Goal: Information Seeking & Learning: Learn about a topic

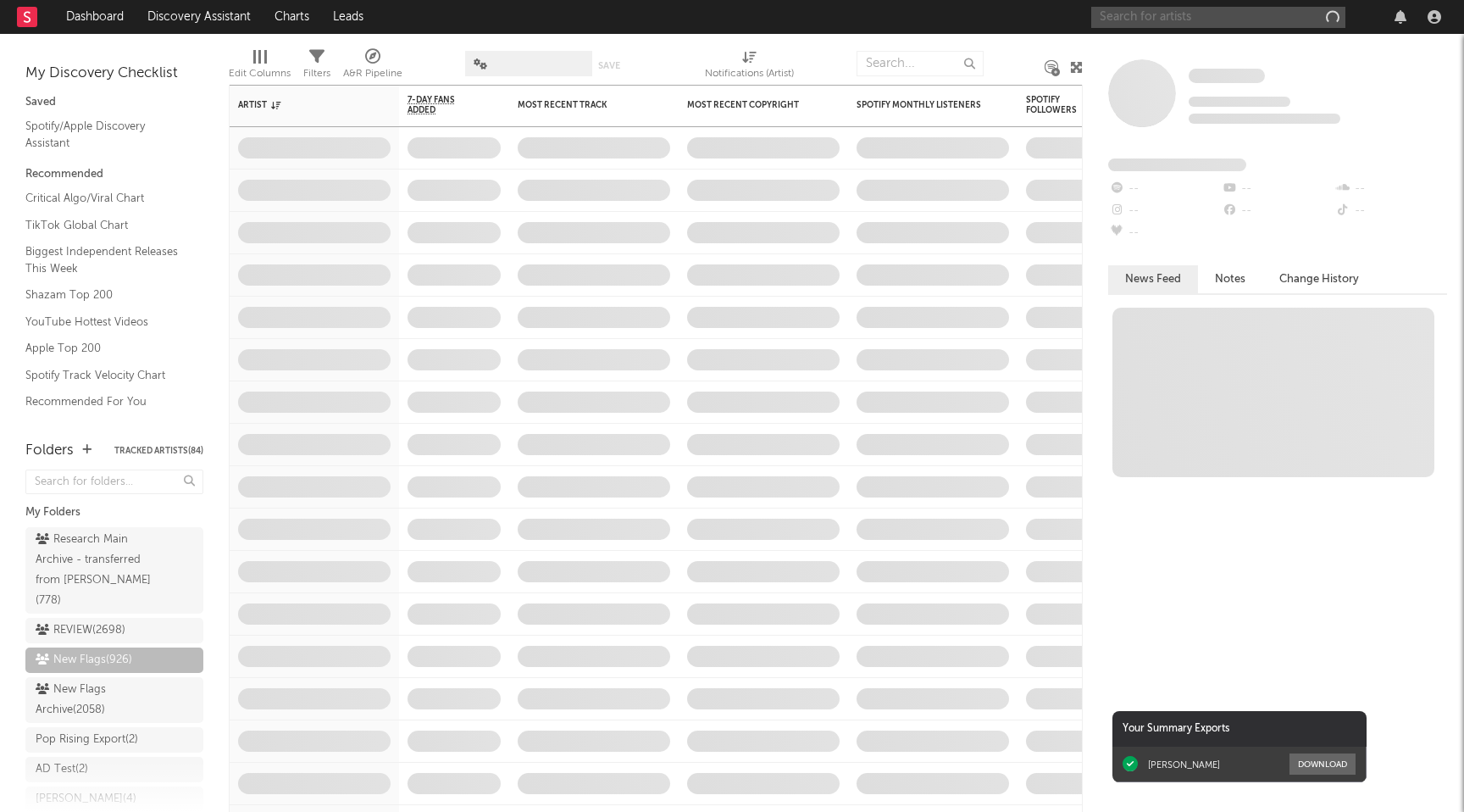
click at [1220, 21] on input "text" at bounding box center [1218, 17] width 254 height 21
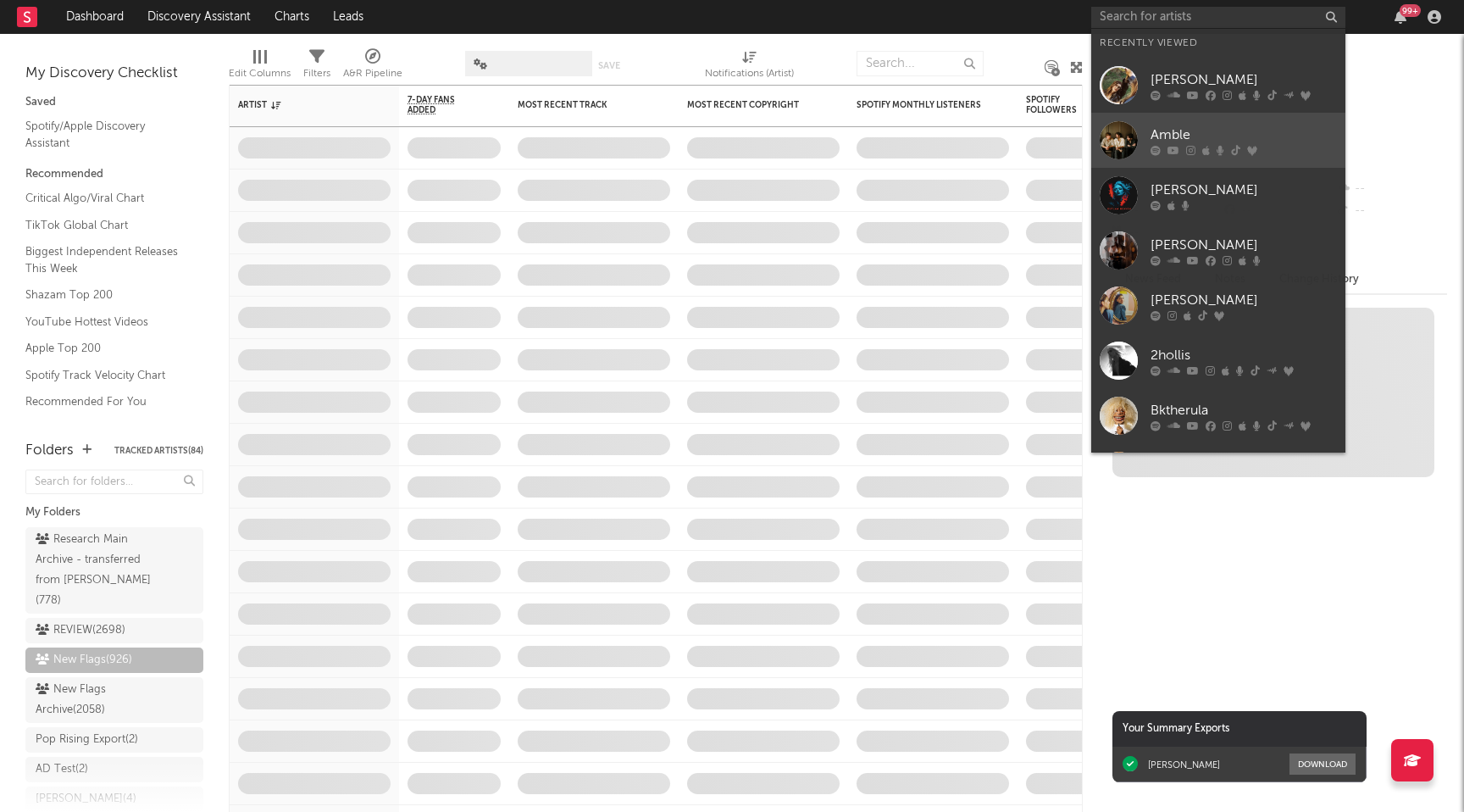
click at [1185, 142] on div "Amble" at bounding box center [1244, 135] width 187 height 21
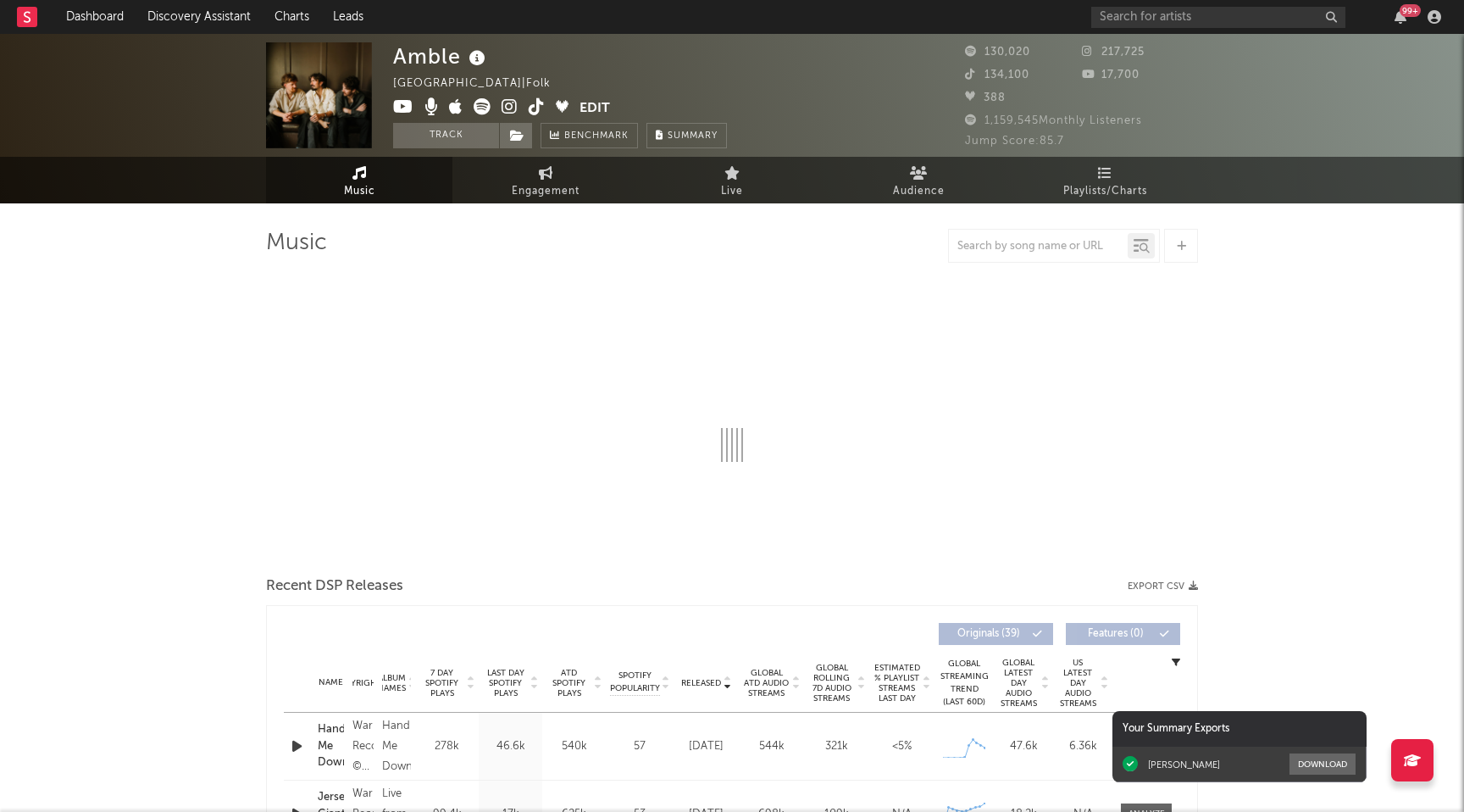
select select "6m"
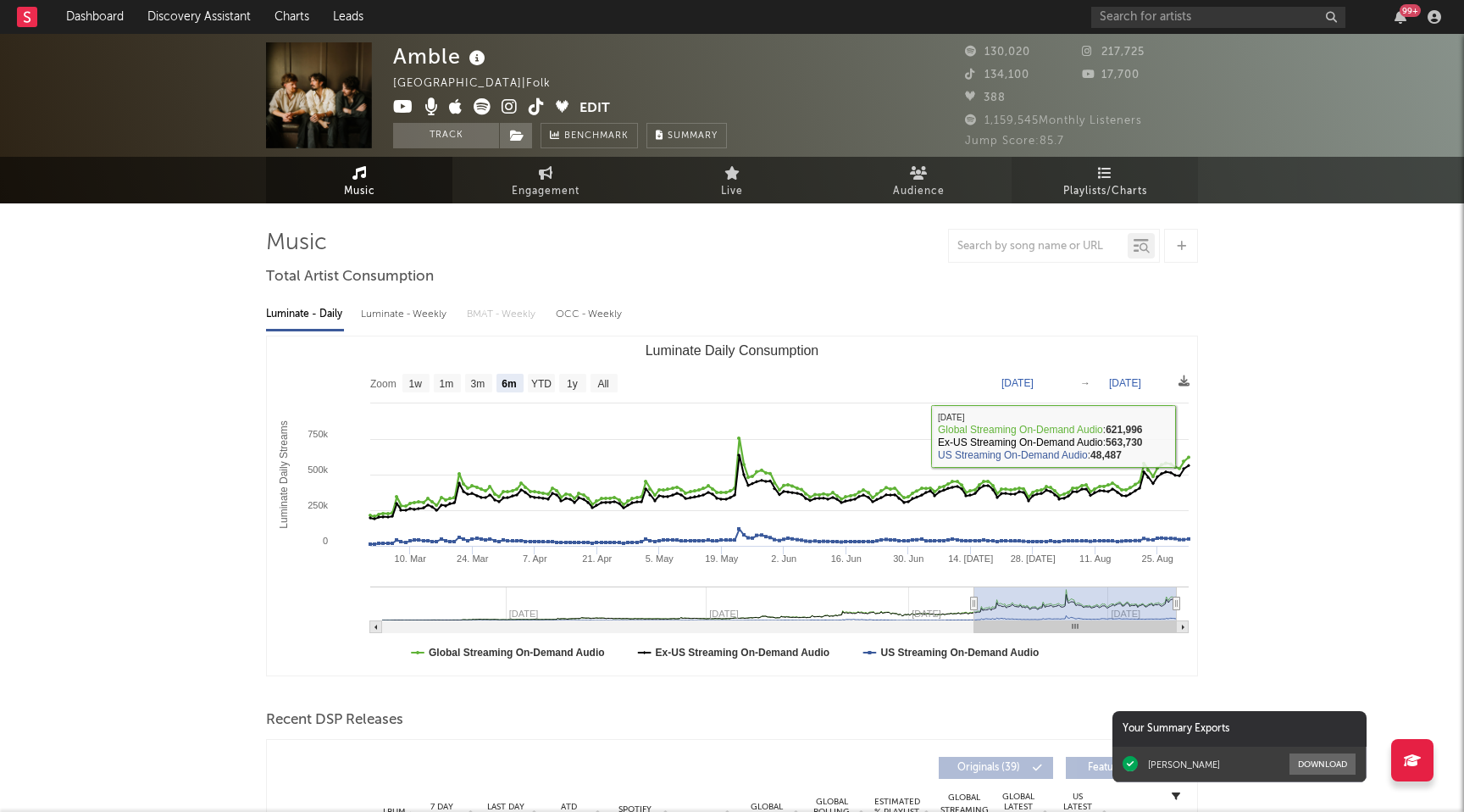
click at [1111, 170] on icon at bounding box center [1105, 173] width 15 height 14
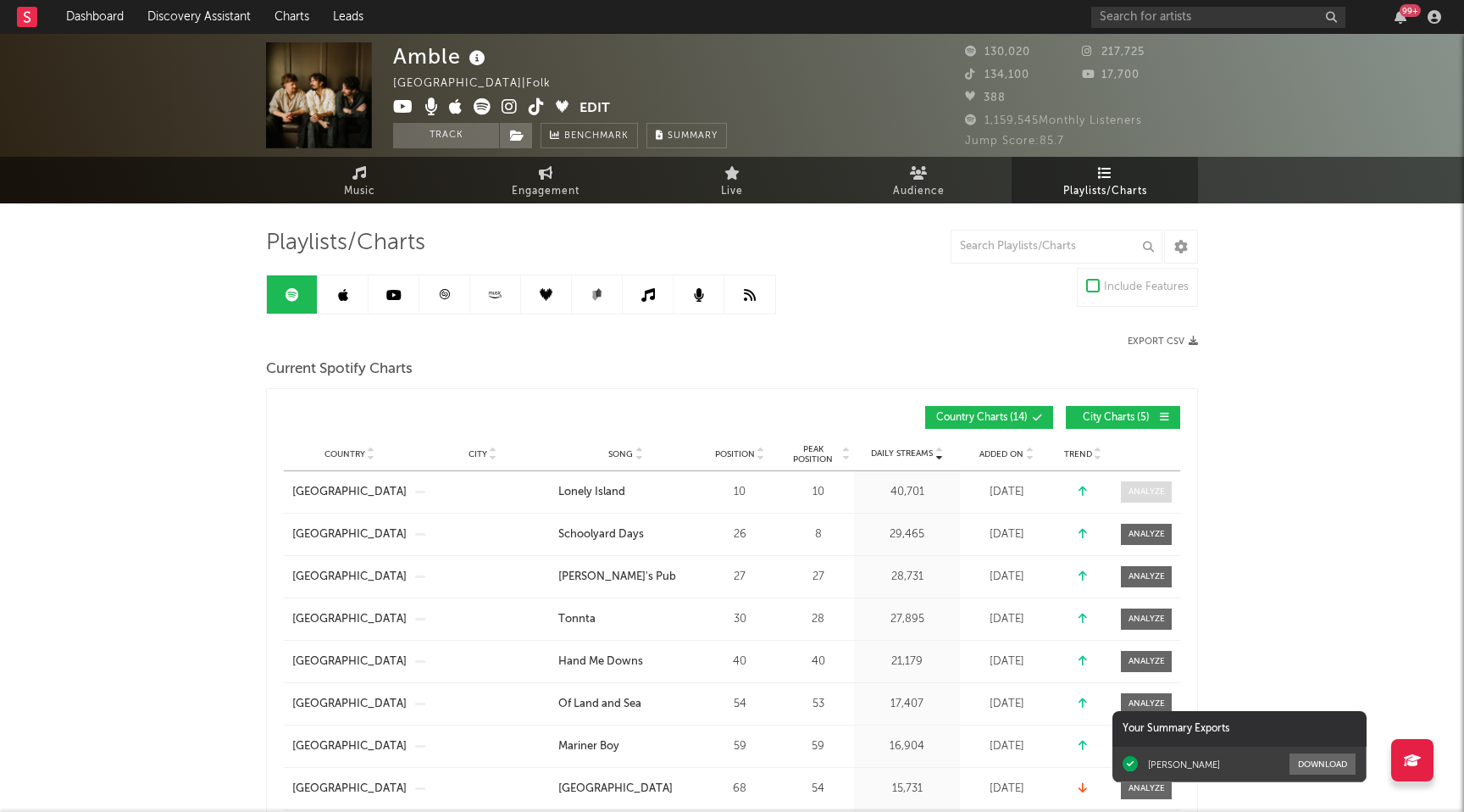
click at [1153, 485] on div at bounding box center [1147, 491] width 37 height 13
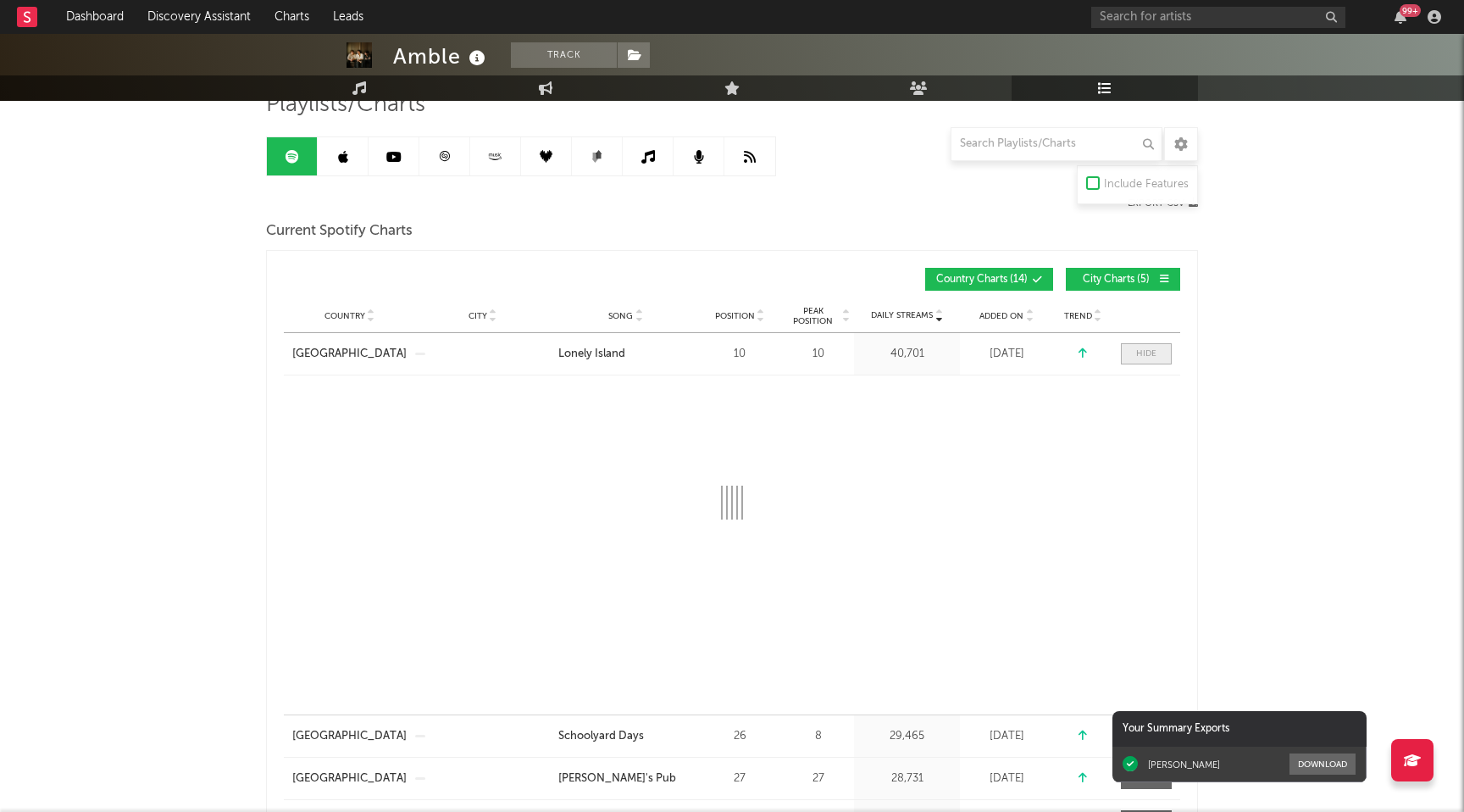
scroll to position [140, 0]
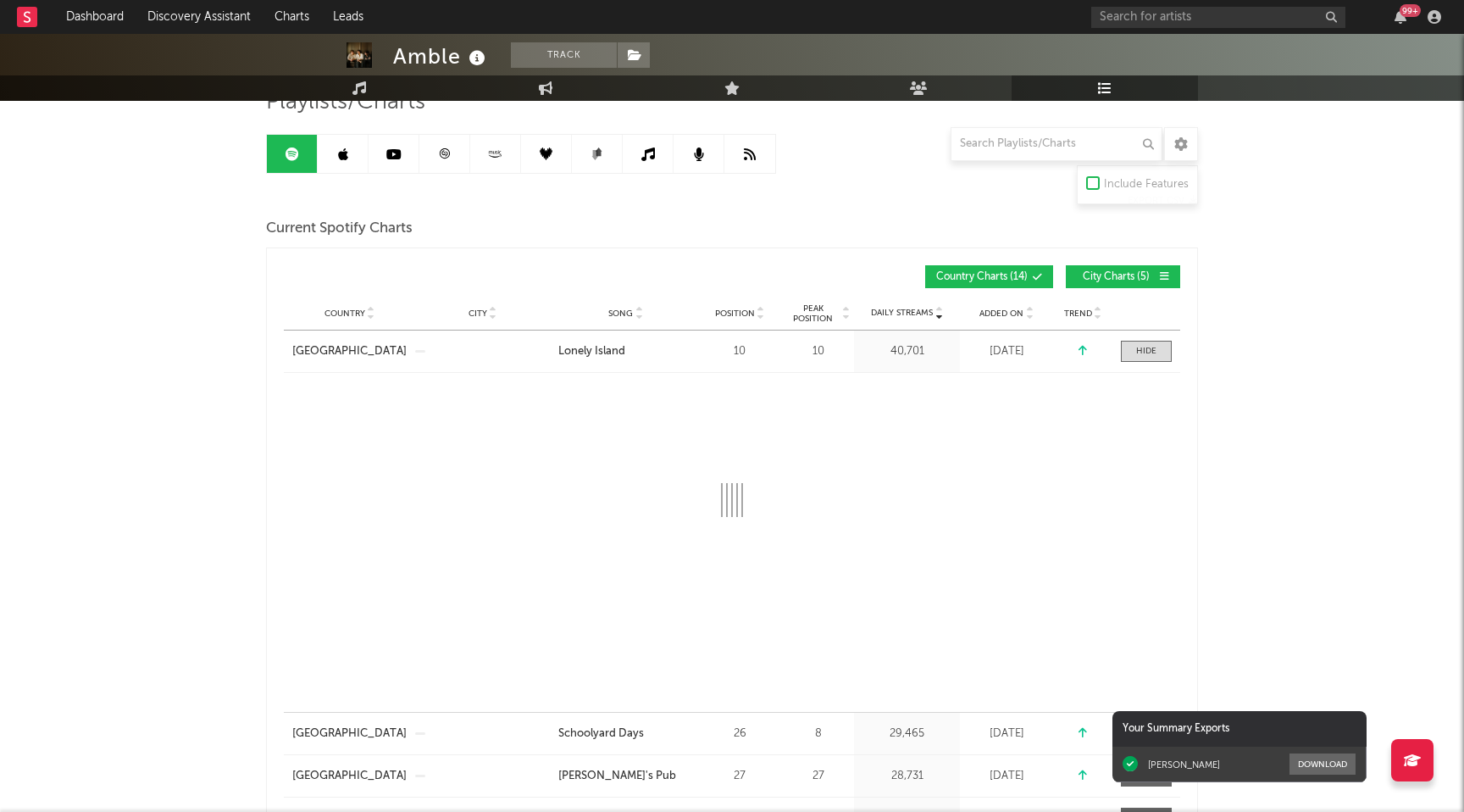
select select "1w"
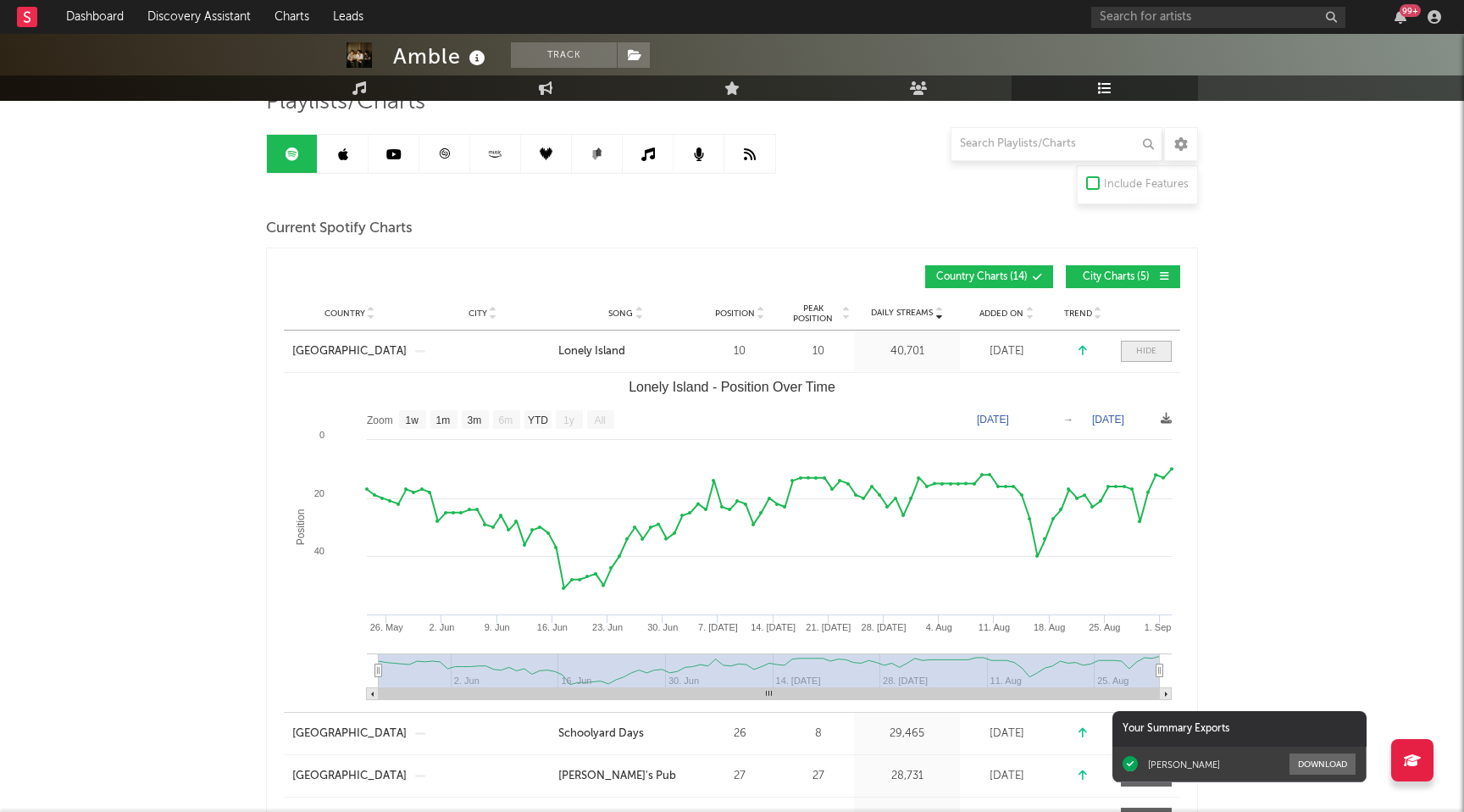
click at [1126, 348] on span at bounding box center [1146, 351] width 50 height 21
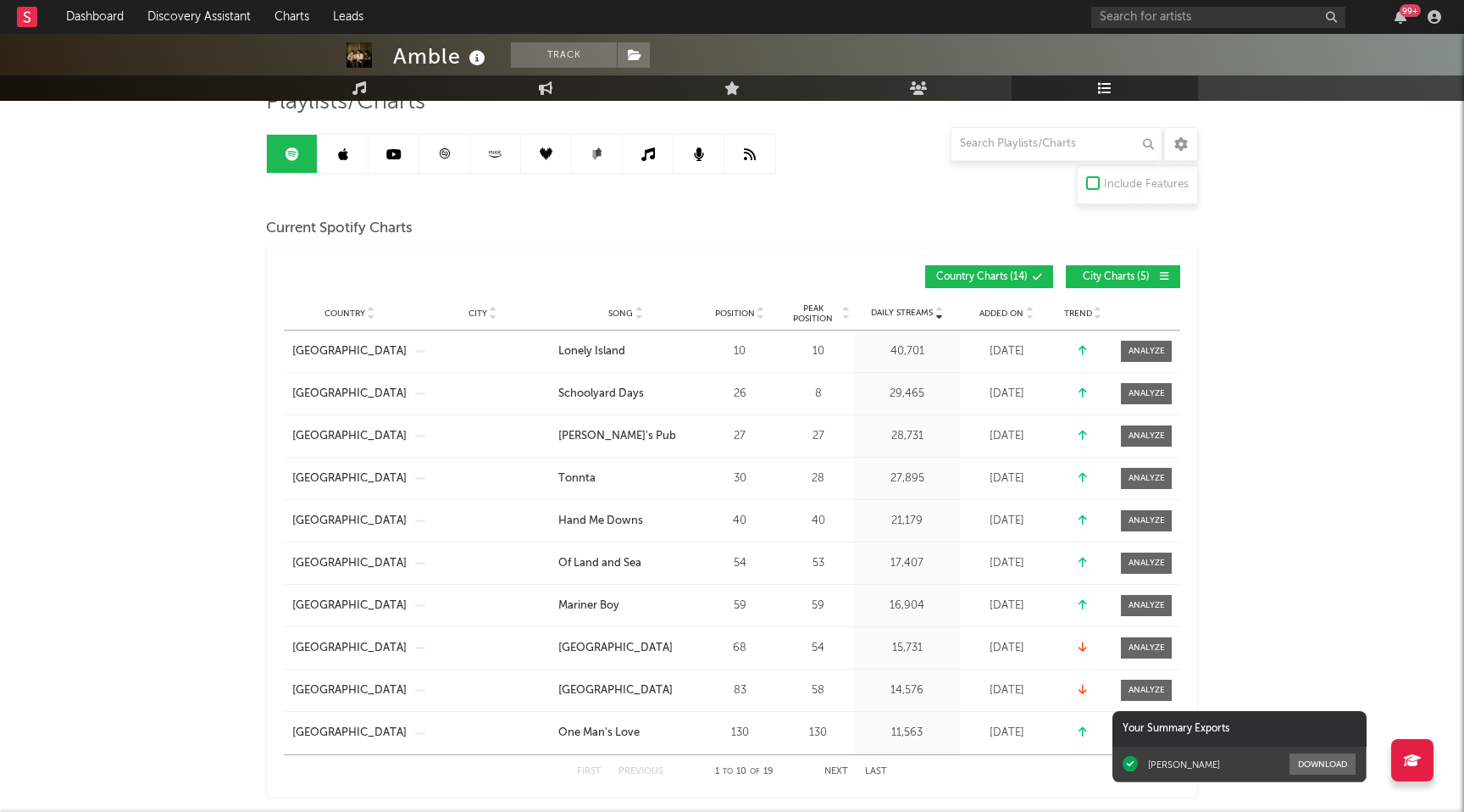
click at [825, 314] on span "Peak Position" at bounding box center [813, 313] width 53 height 21
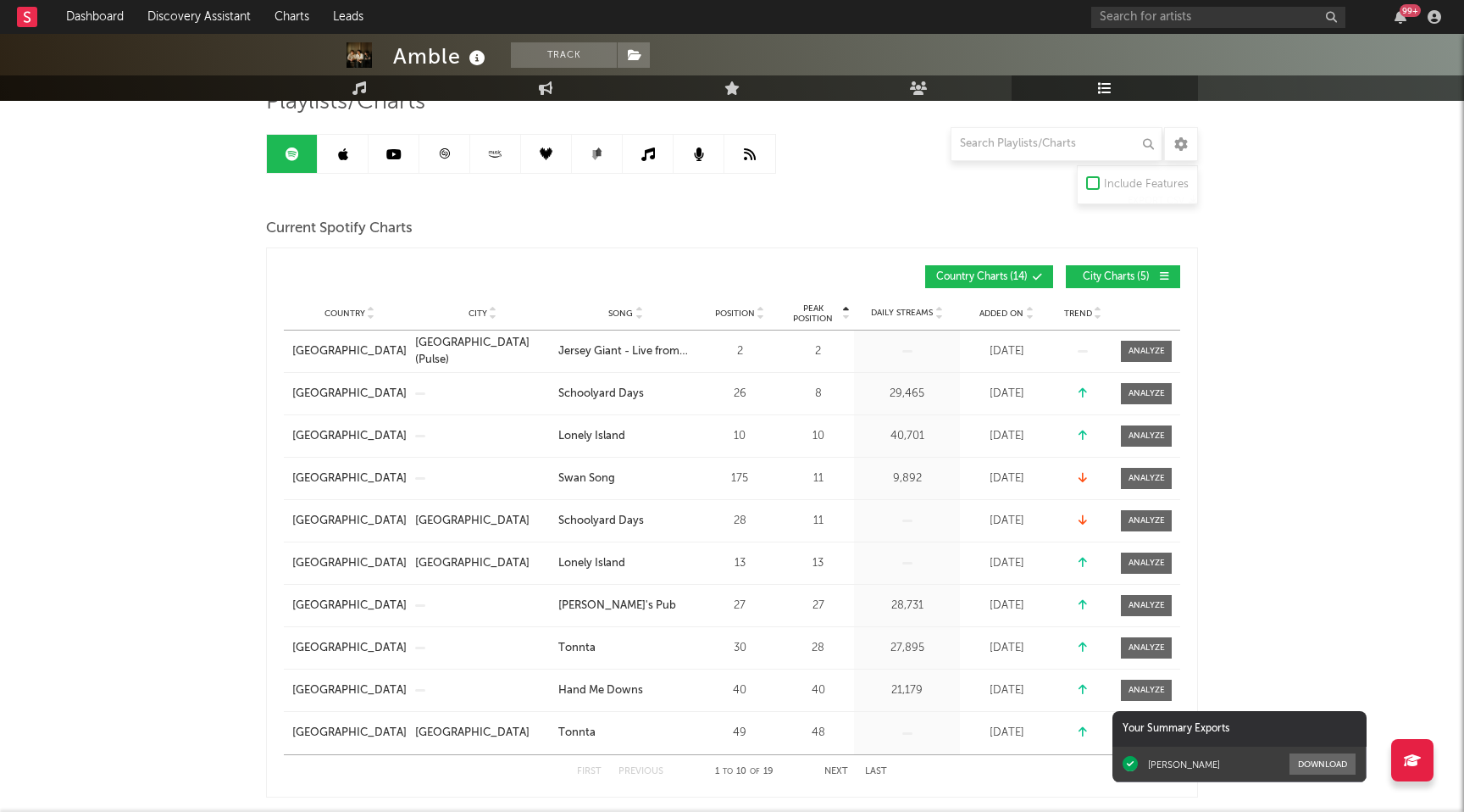
click at [825, 314] on span "Peak Position" at bounding box center [813, 313] width 53 height 21
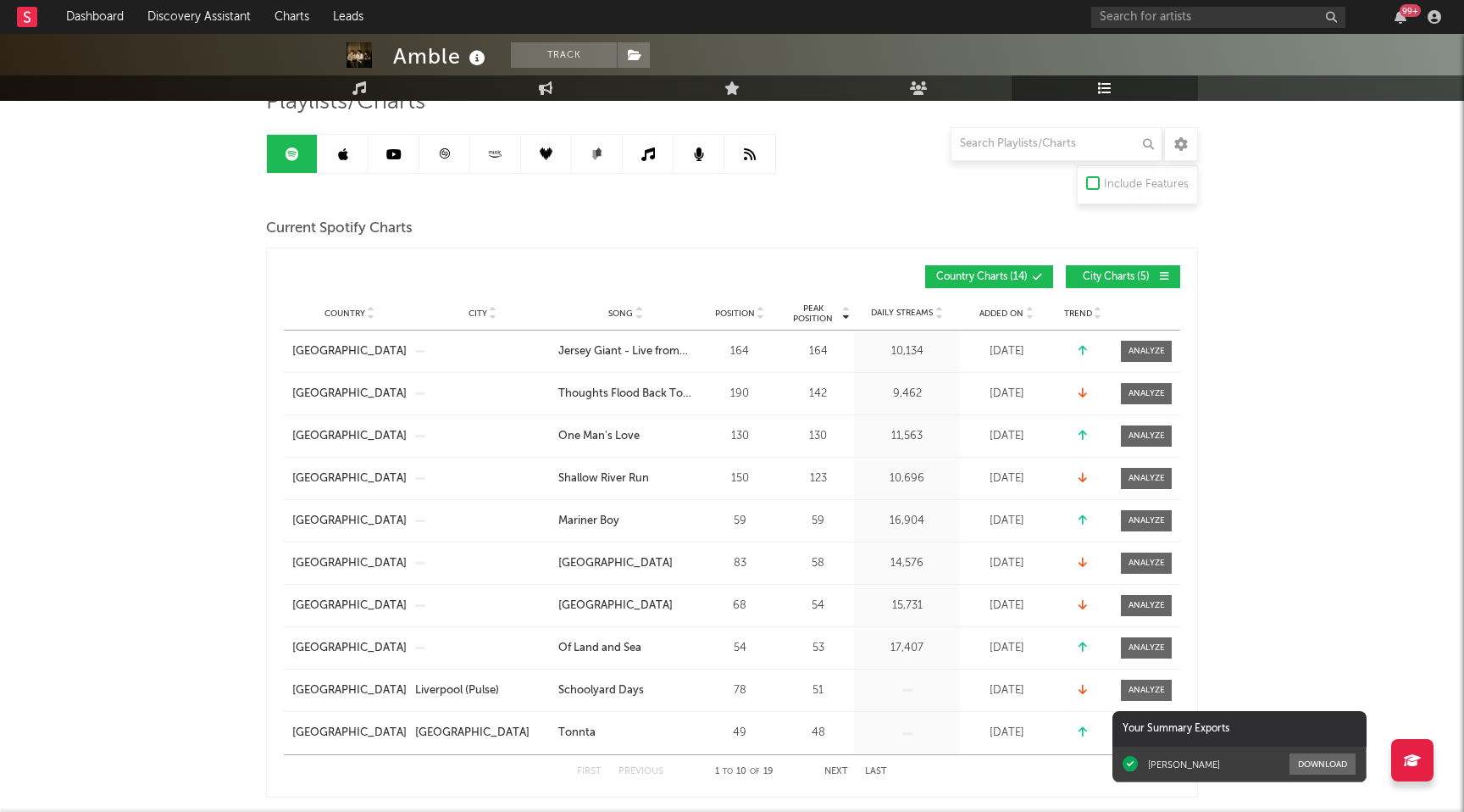
click at [825, 314] on span "Peak Position" at bounding box center [813, 313] width 53 height 21
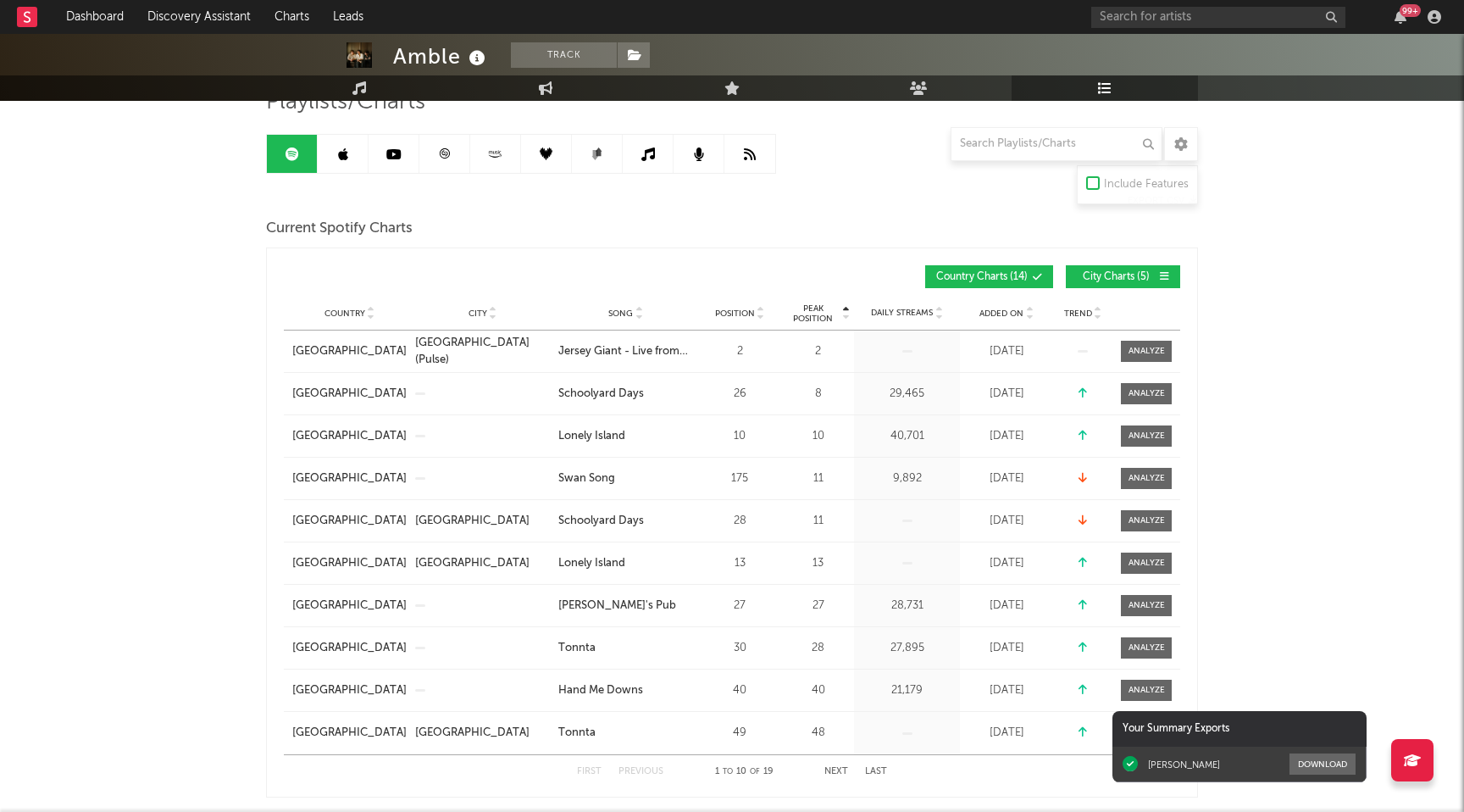
click at [1149, 277] on span "City Charts ( 5 )" at bounding box center [1115, 277] width 78 height 10
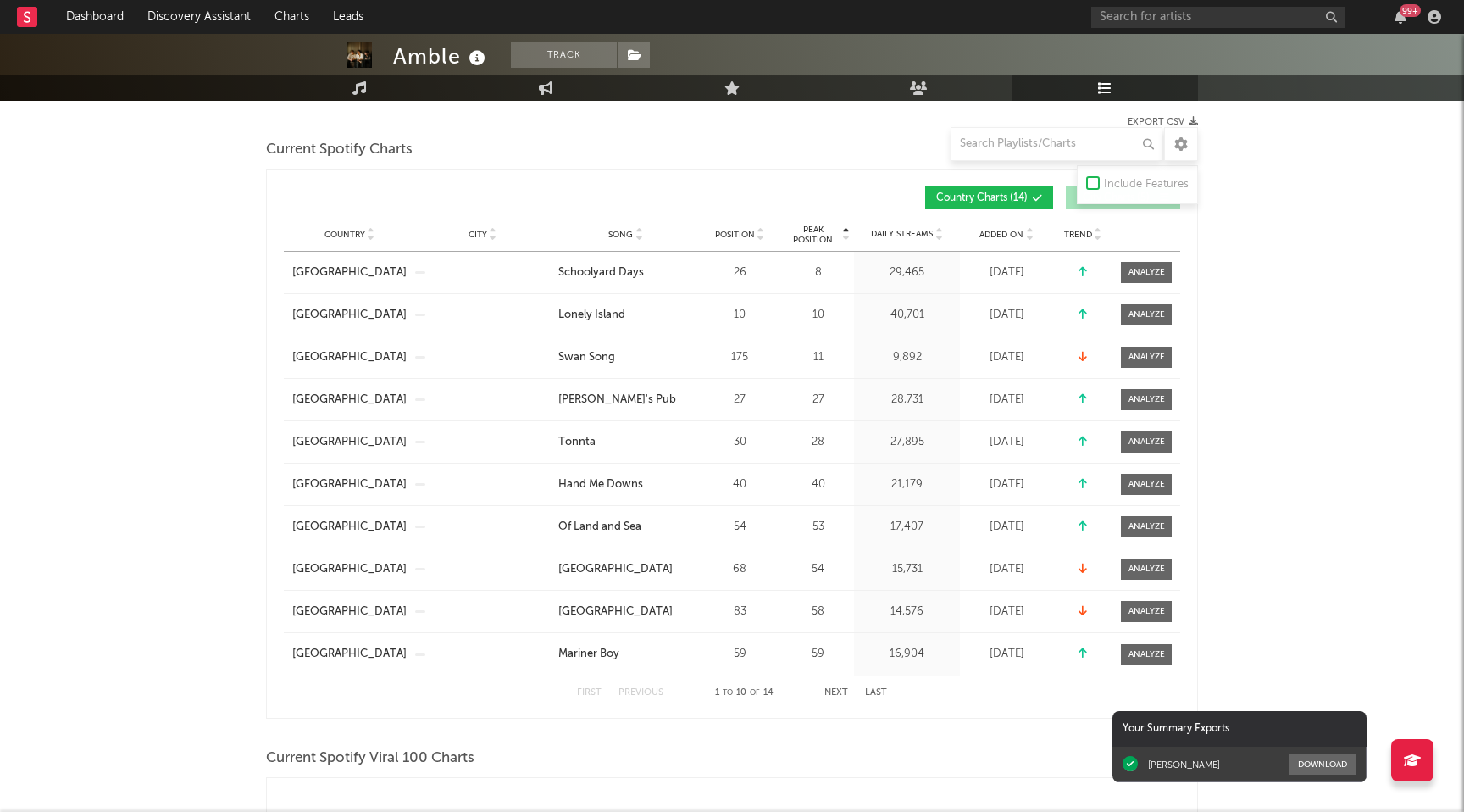
scroll to position [222, 0]
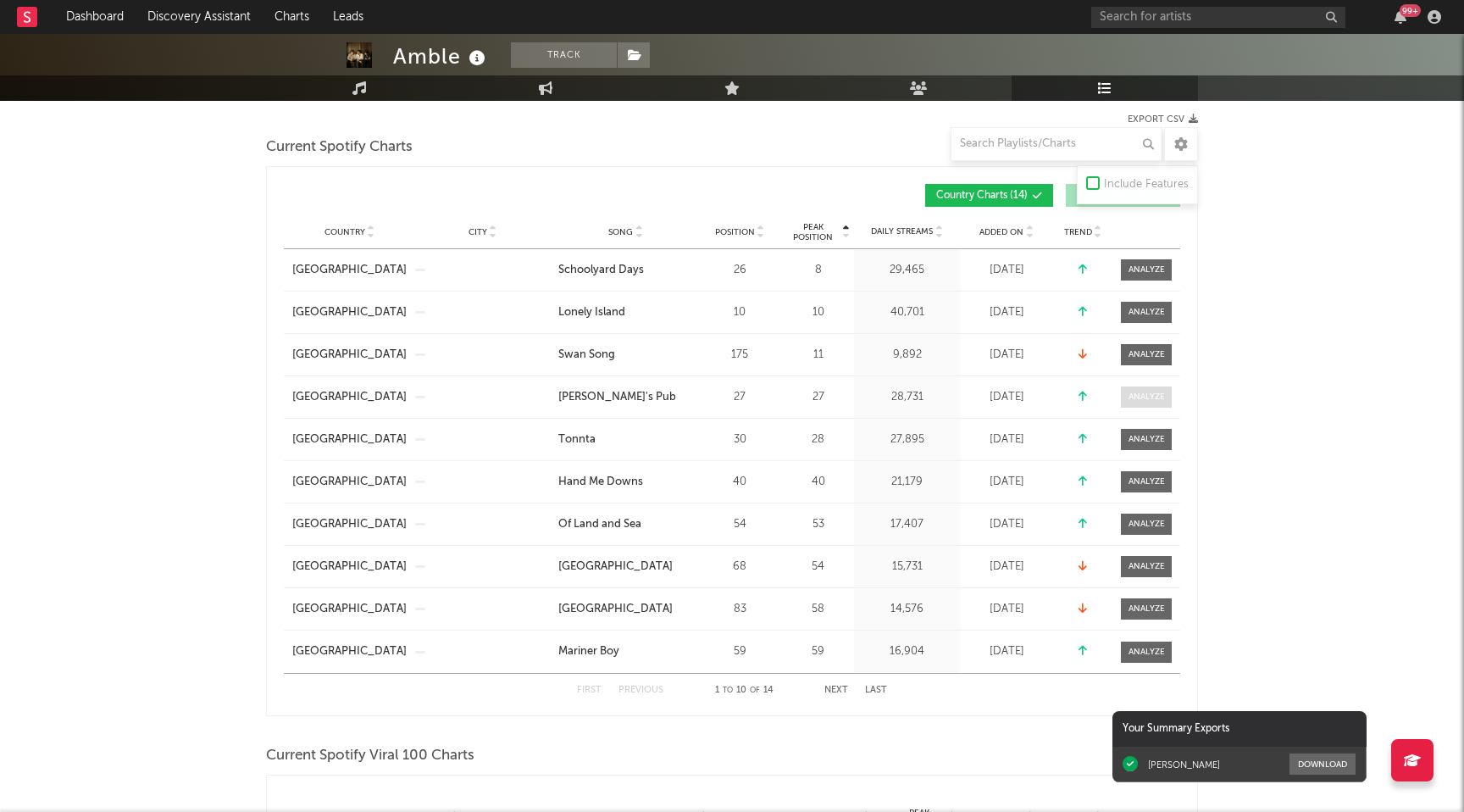
click at [1135, 403] on span at bounding box center [1146, 397] width 50 height 21
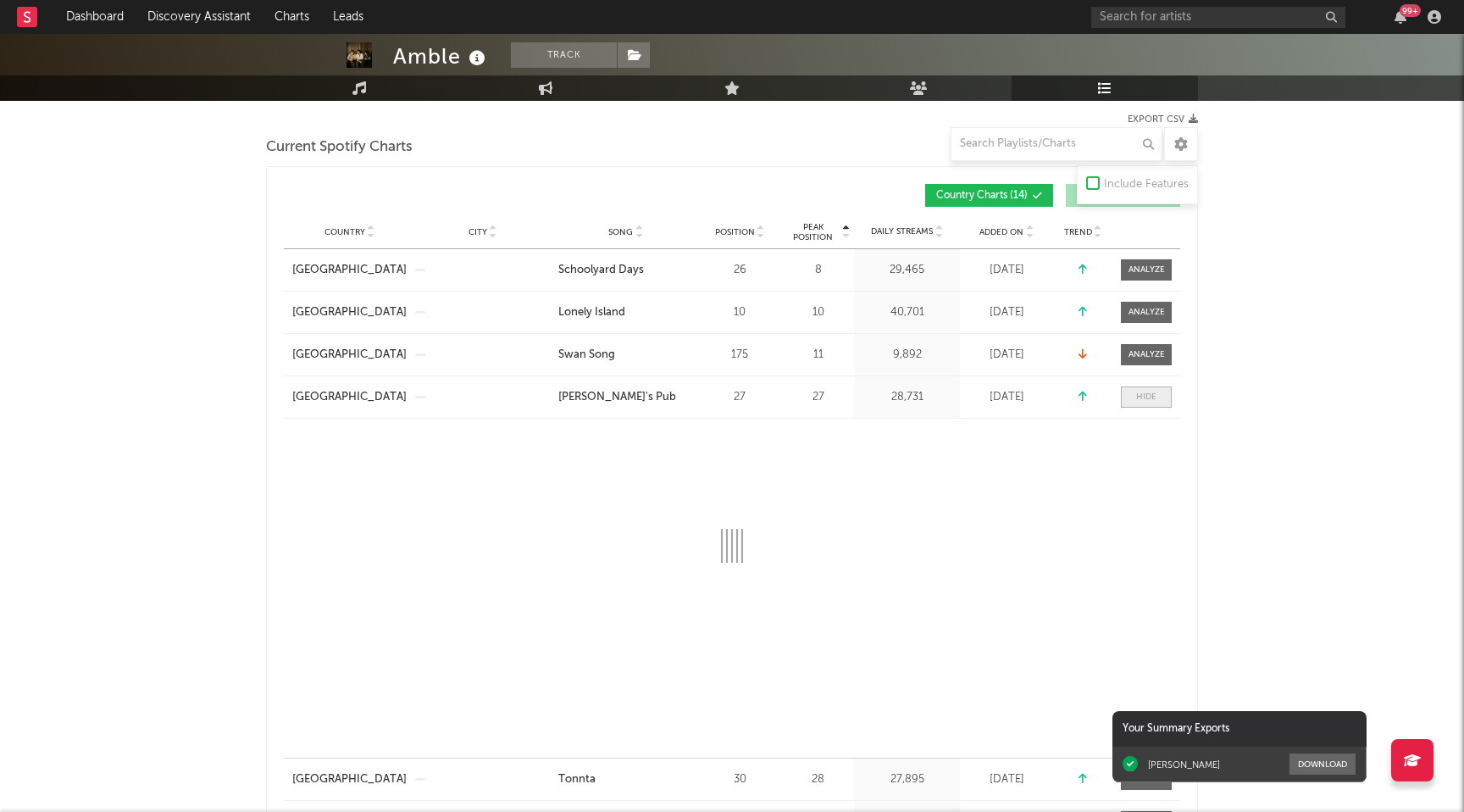
select select "1w"
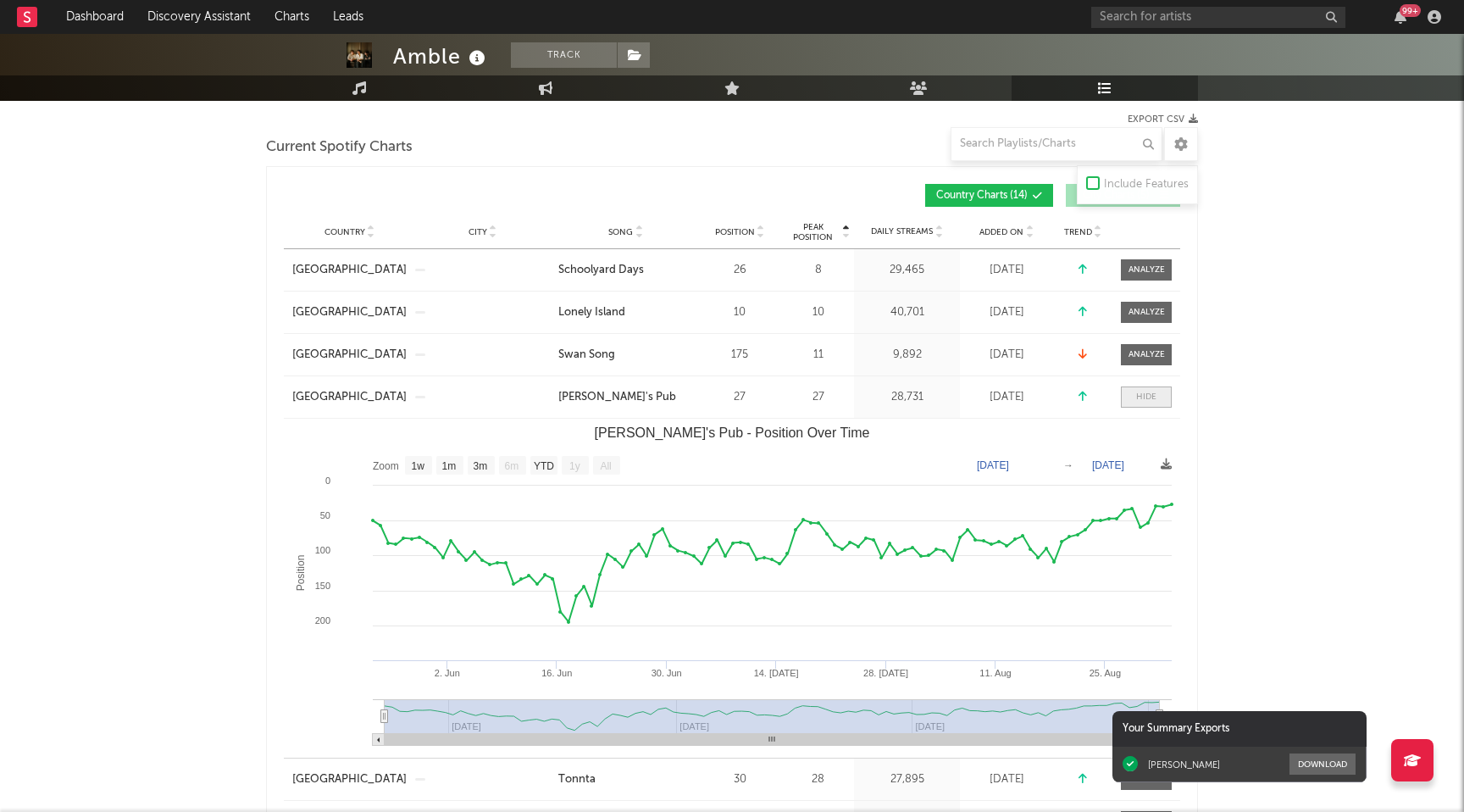
click at [1136, 401] on div at bounding box center [1147, 396] width 21 height 13
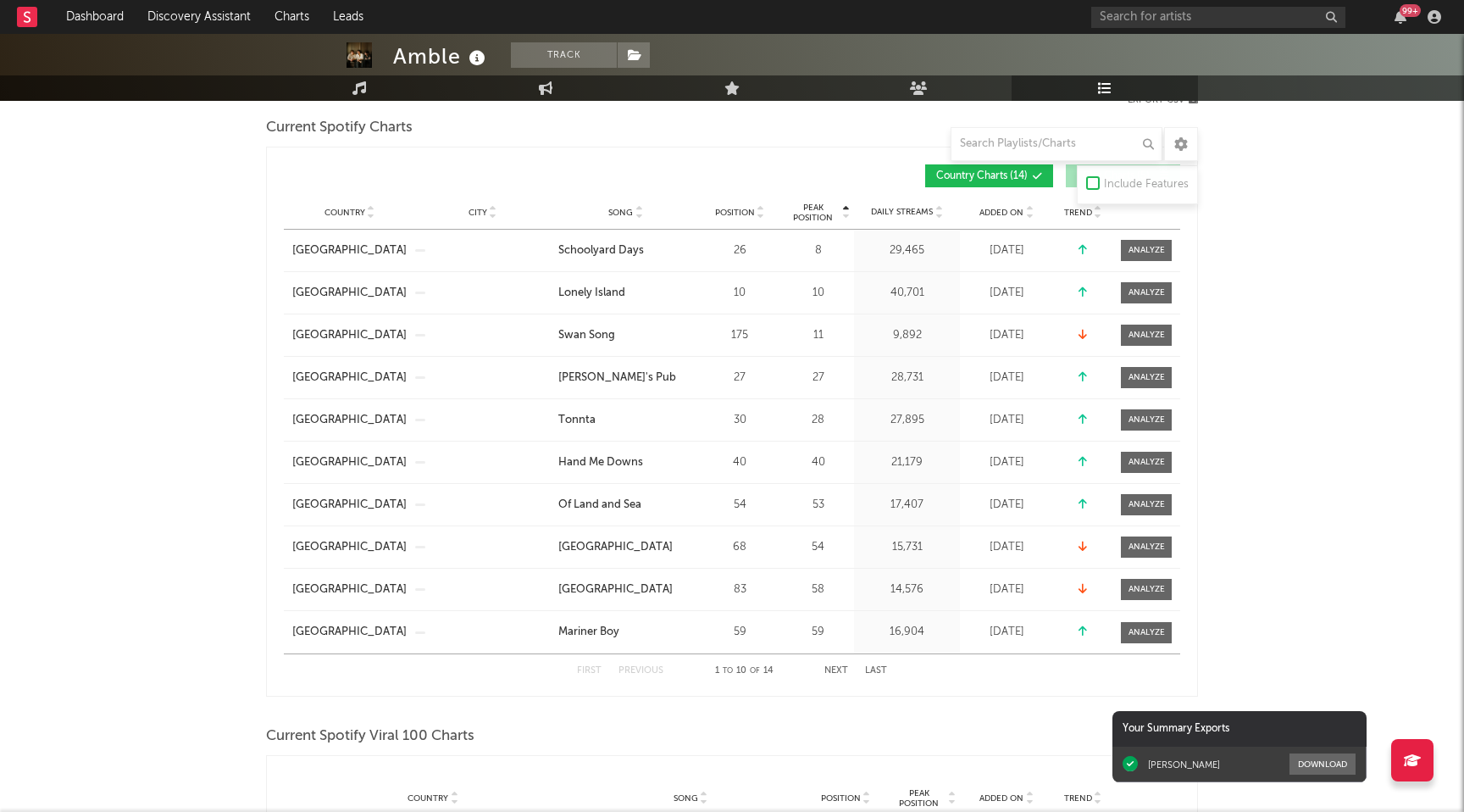
scroll to position [243, 0]
click at [1147, 467] on span at bounding box center [1146, 460] width 50 height 21
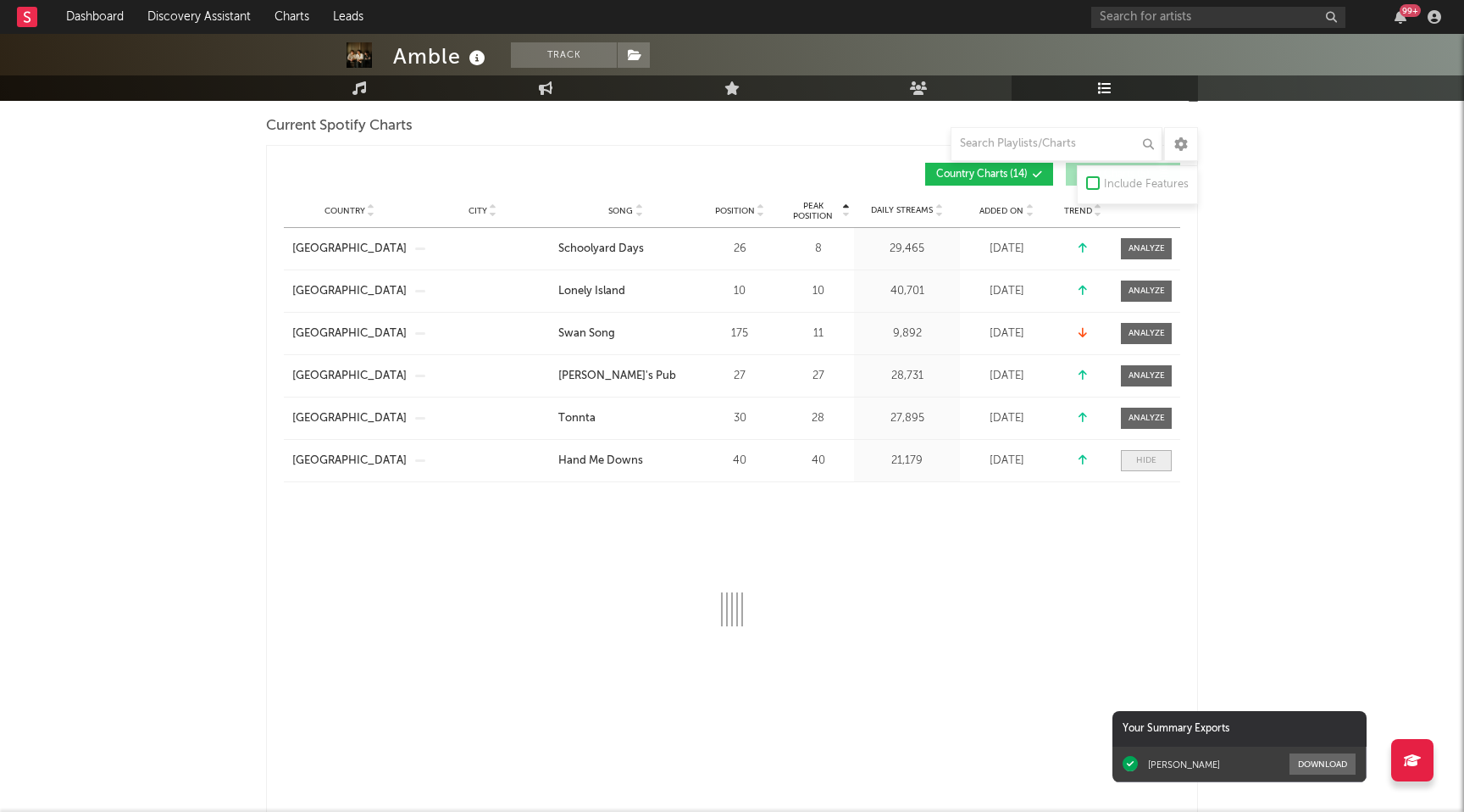
select select "1w"
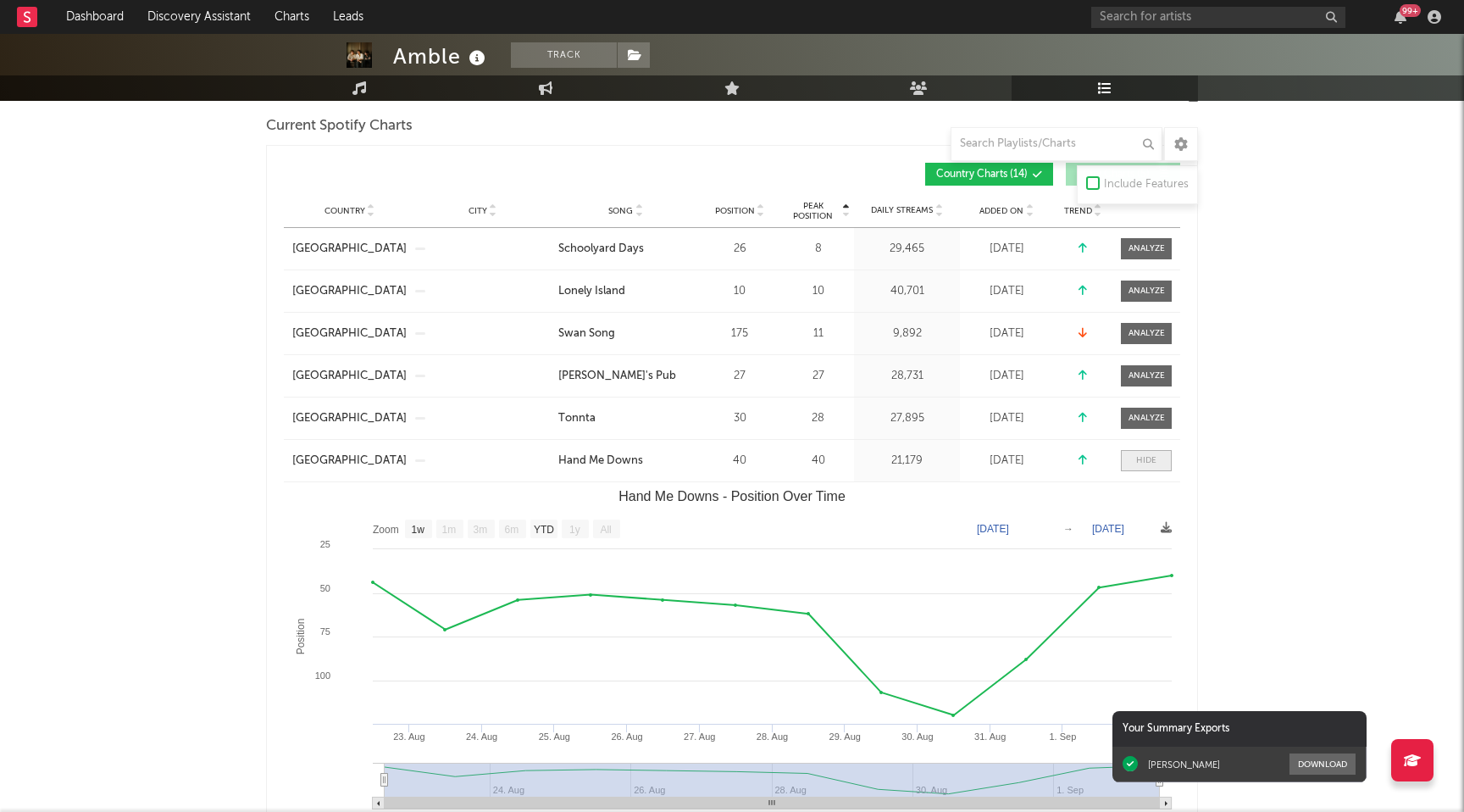
scroll to position [341, 0]
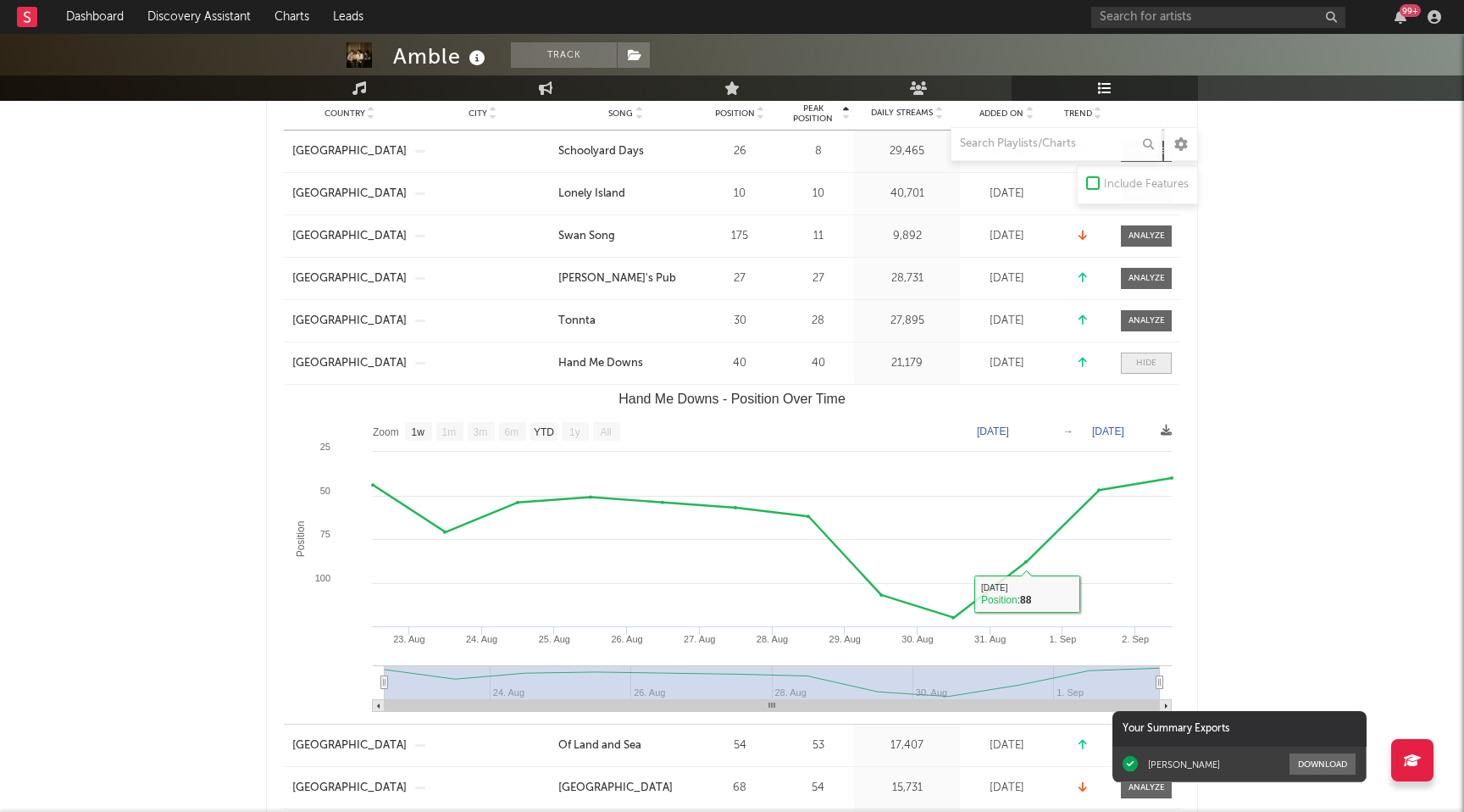
click at [1155, 361] on div at bounding box center [1147, 363] width 21 height 13
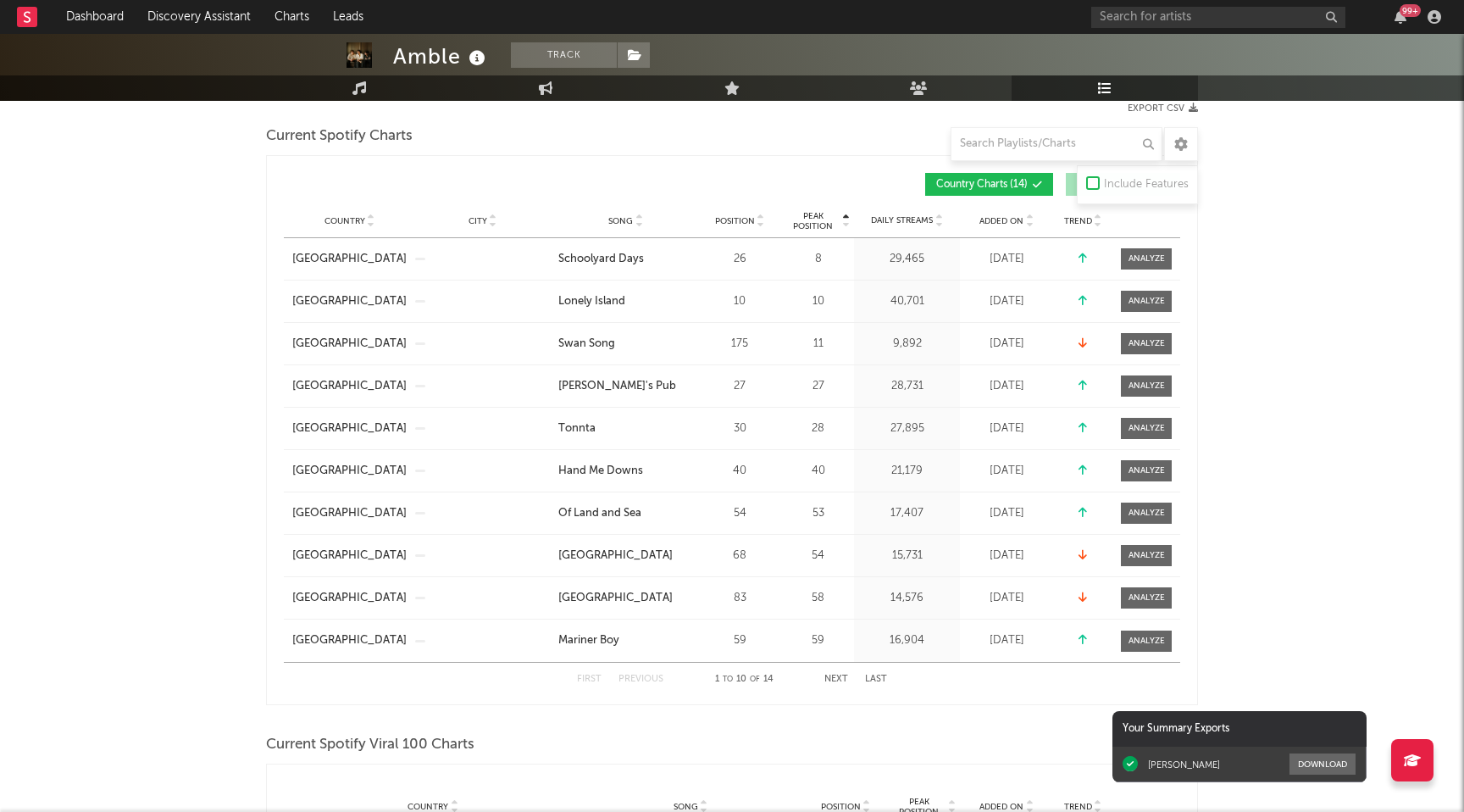
scroll to position [234, 0]
click at [834, 677] on button "Next" at bounding box center [836, 678] width 24 height 9
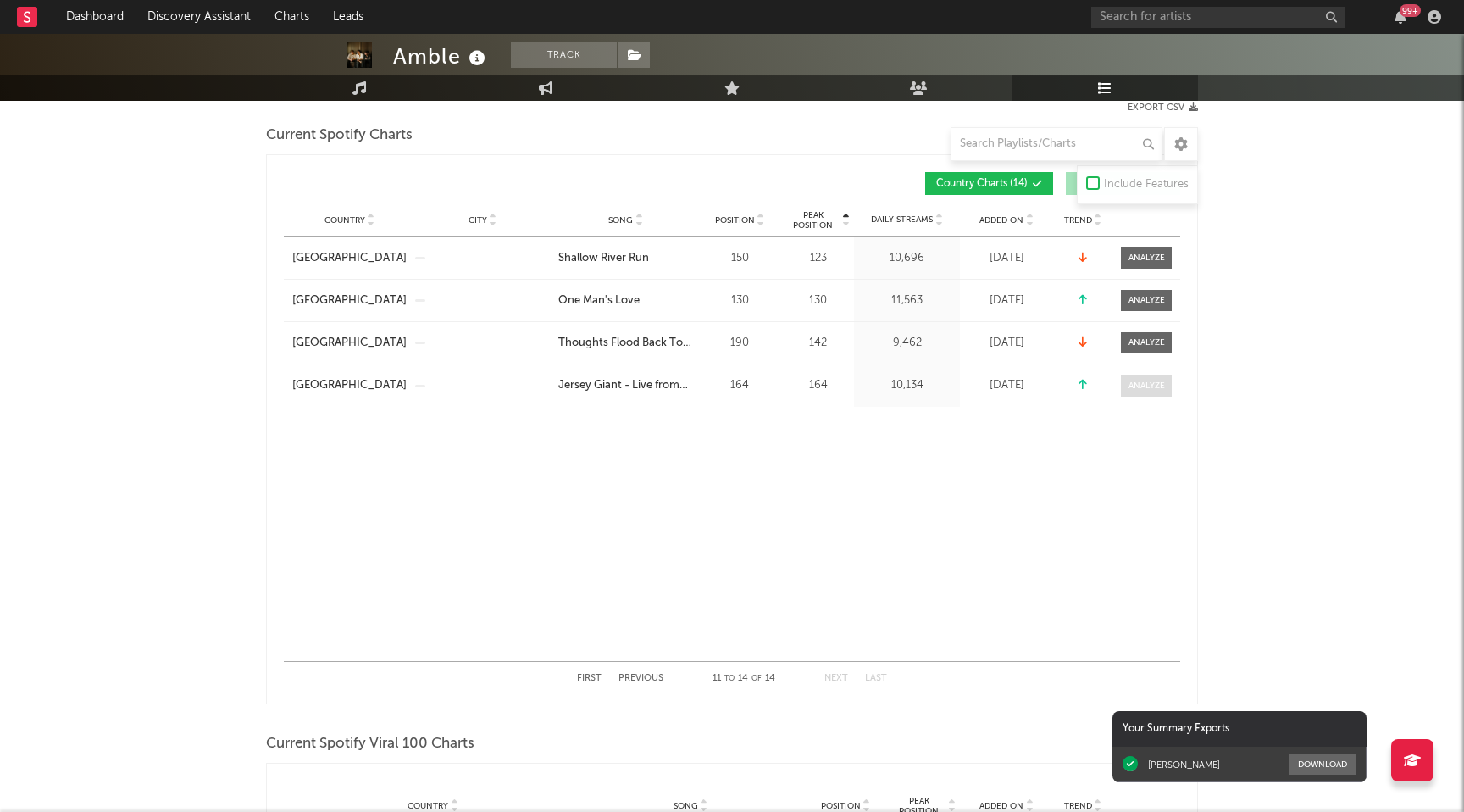
click at [1129, 386] on div at bounding box center [1147, 386] width 37 height 13
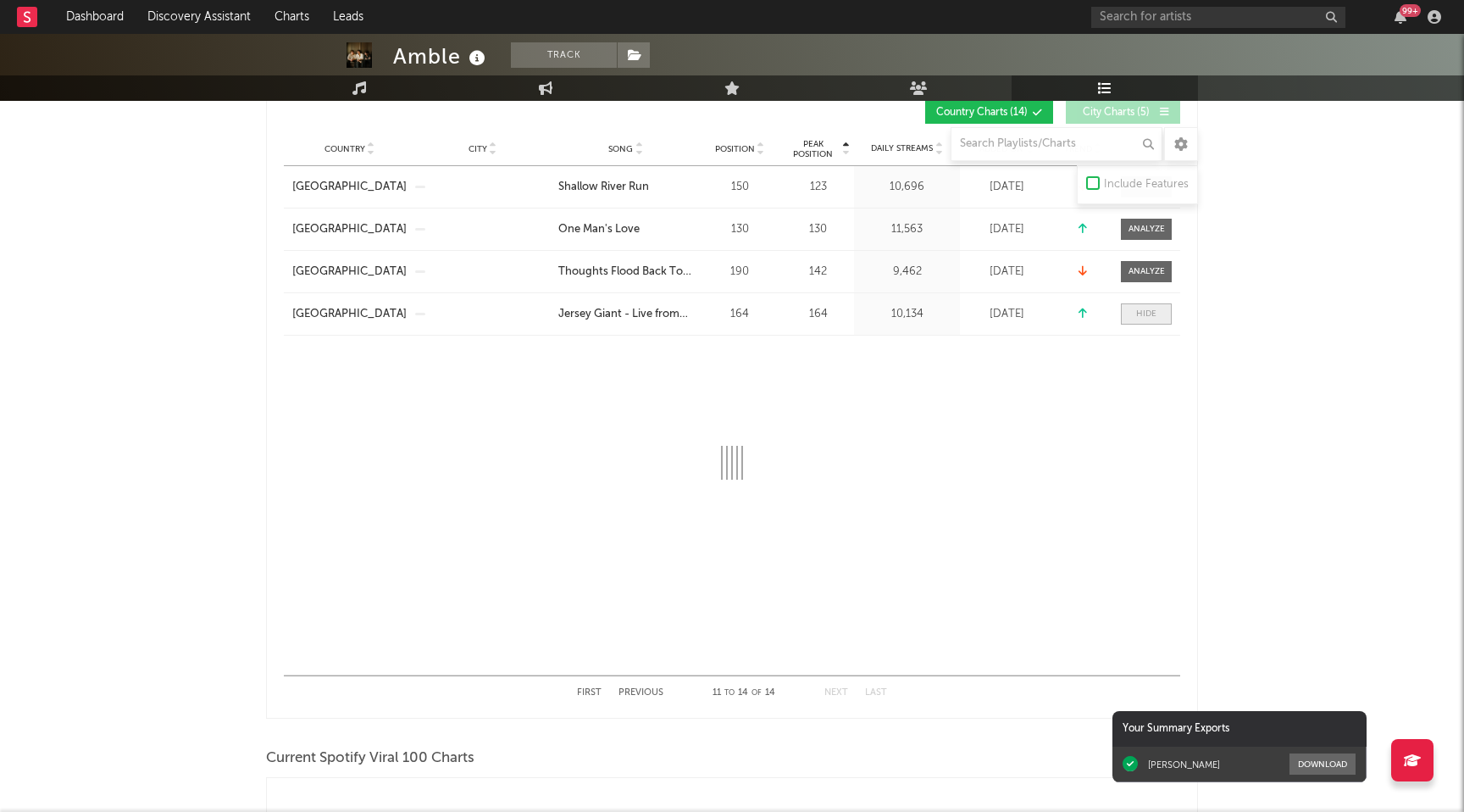
scroll to position [307, 0]
select select "1w"
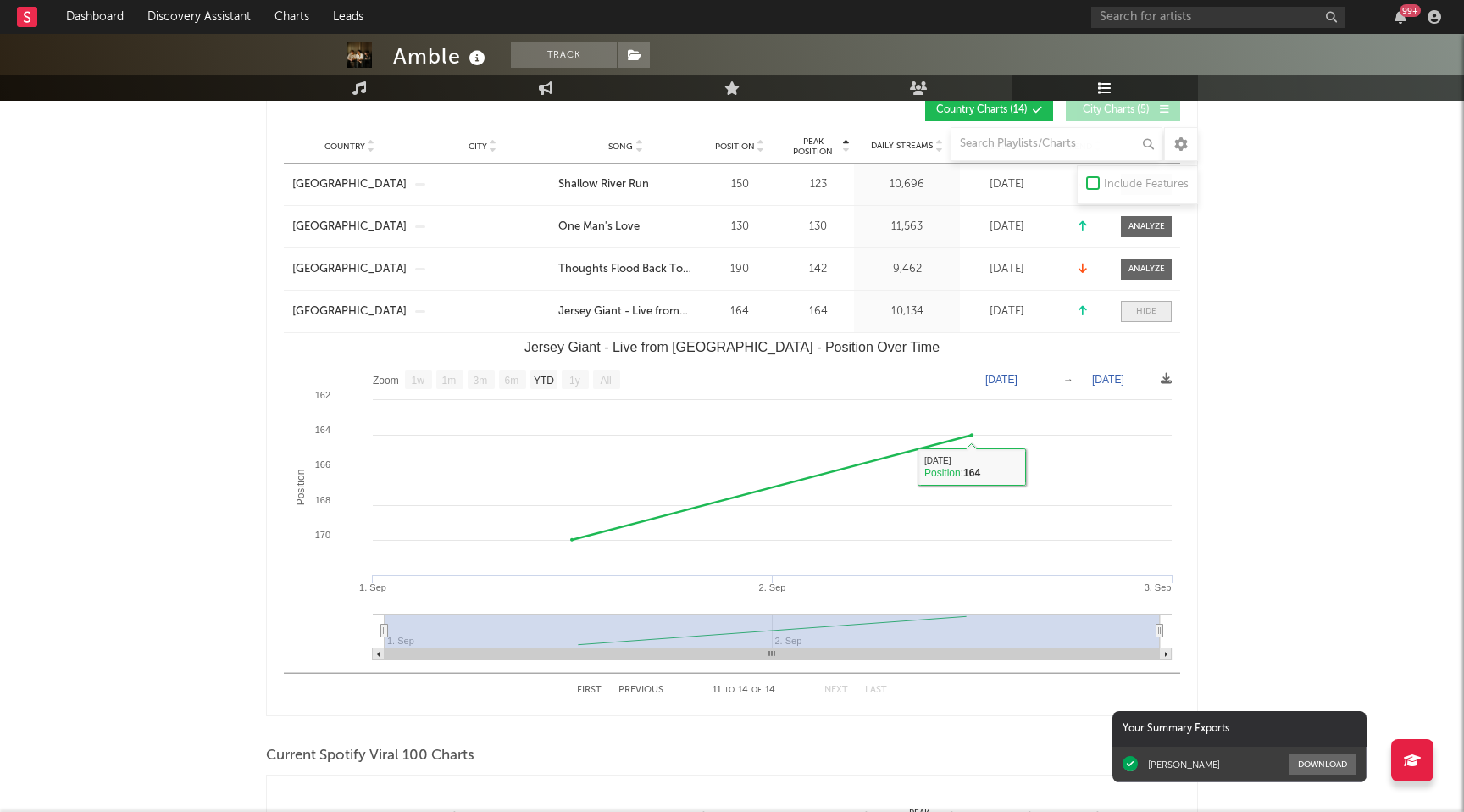
click at [1136, 319] on span at bounding box center [1146, 311] width 50 height 21
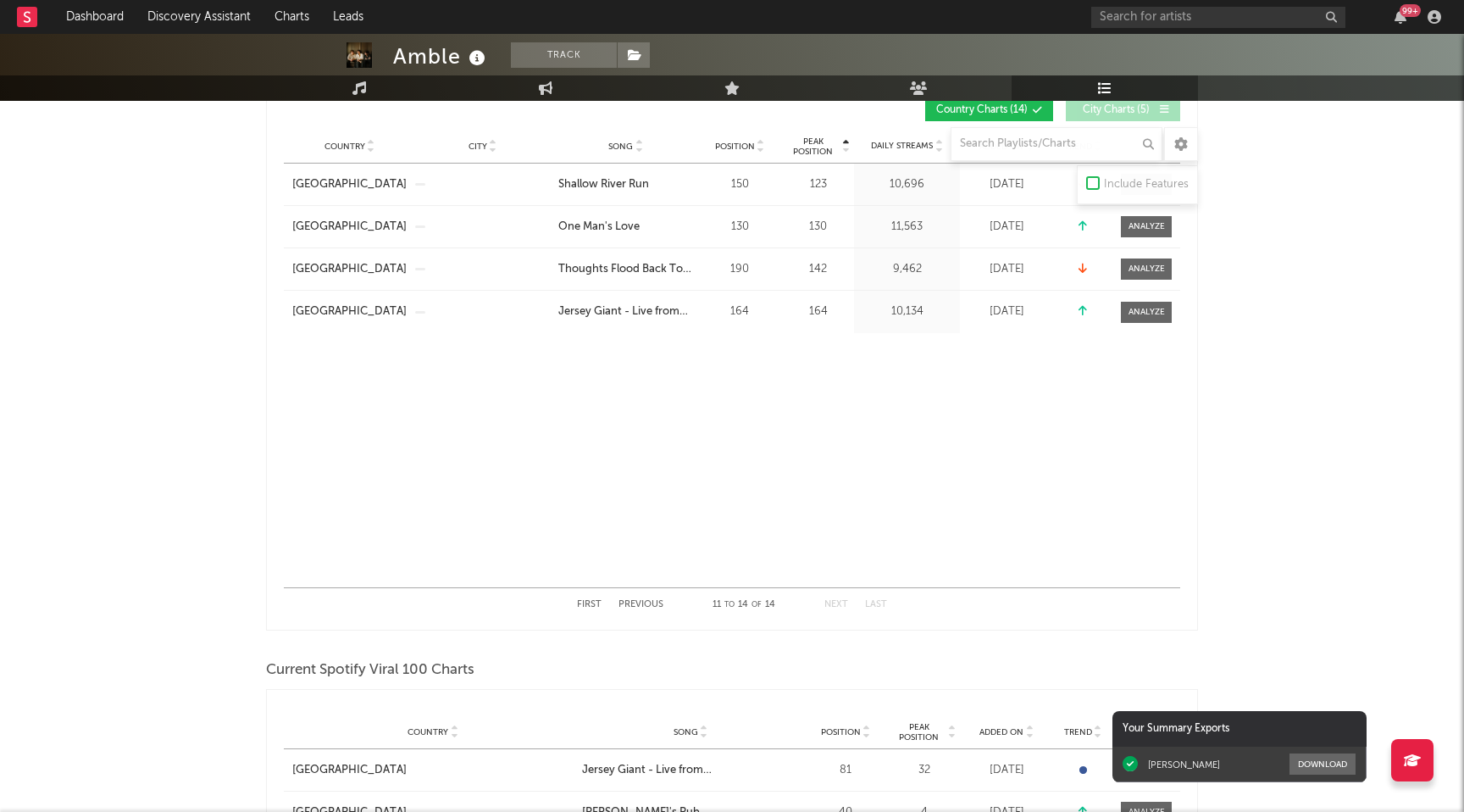
click at [632, 599] on div "First Previous 11 to 14 of 14 Next Last" at bounding box center [732, 604] width 310 height 33
click at [642, 608] on button "Previous" at bounding box center [641, 604] width 44 height 9
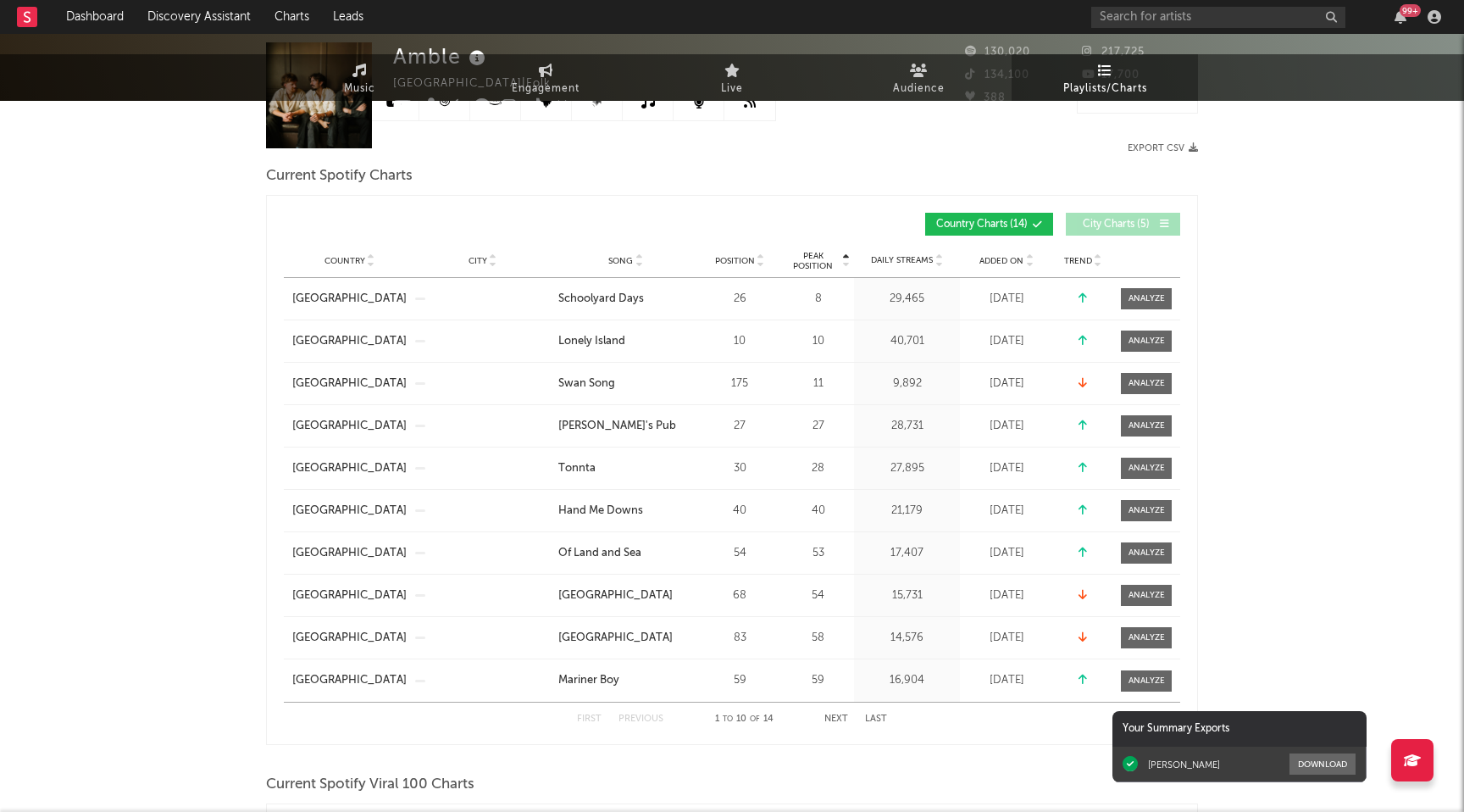
scroll to position [0, 0]
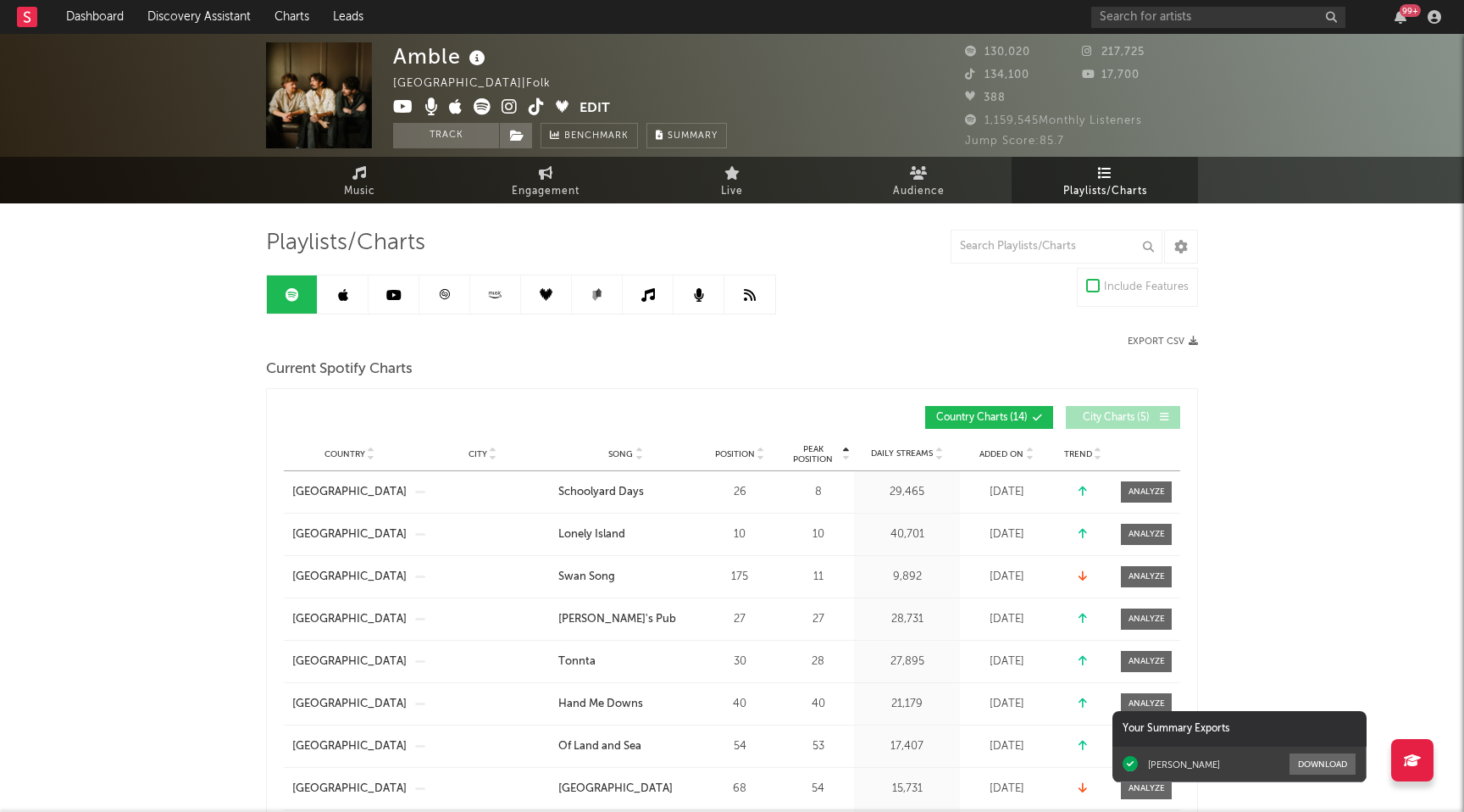
click at [342, 310] on link at bounding box center [342, 294] width 50 height 39
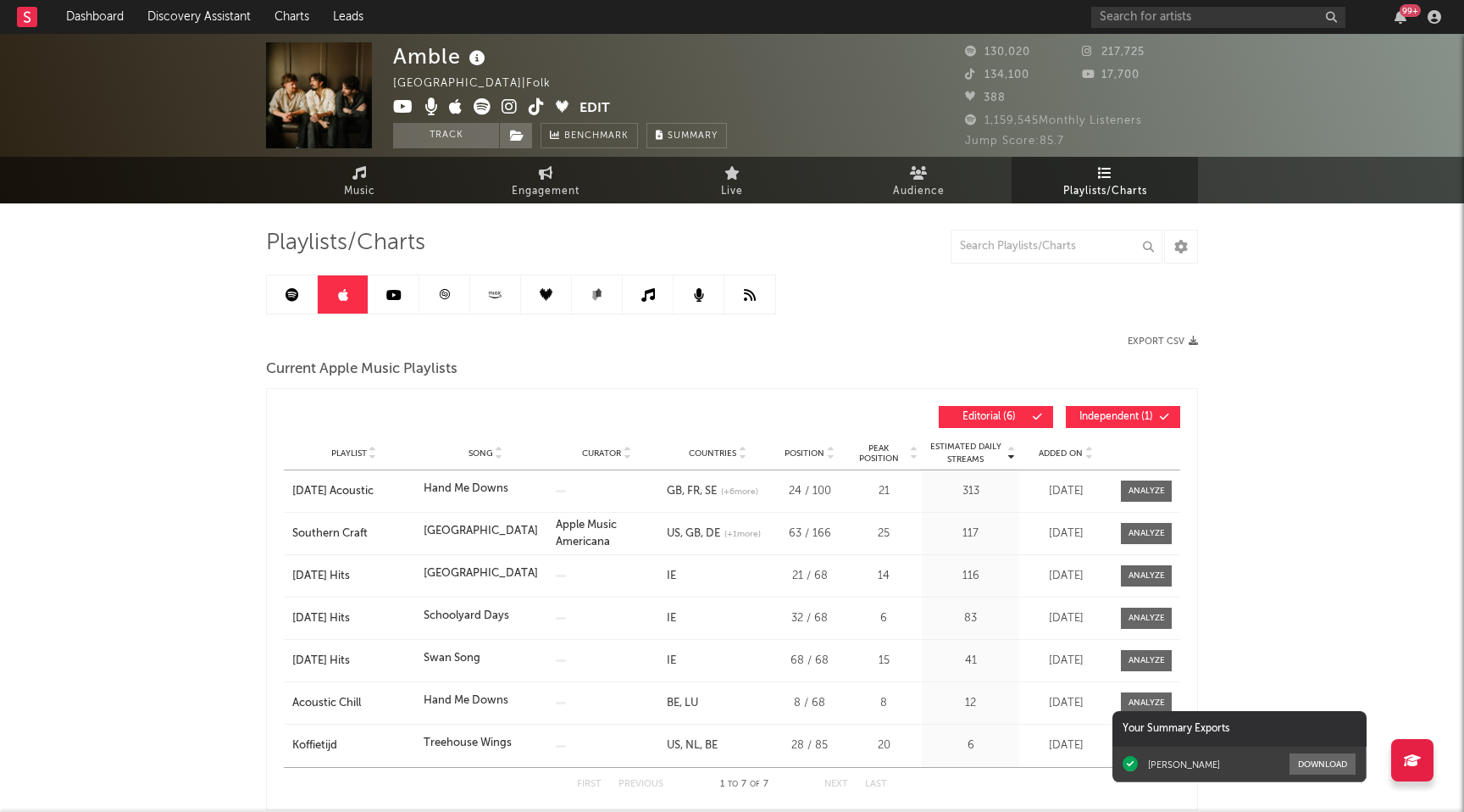
click at [296, 301] on link at bounding box center [292, 294] width 50 height 39
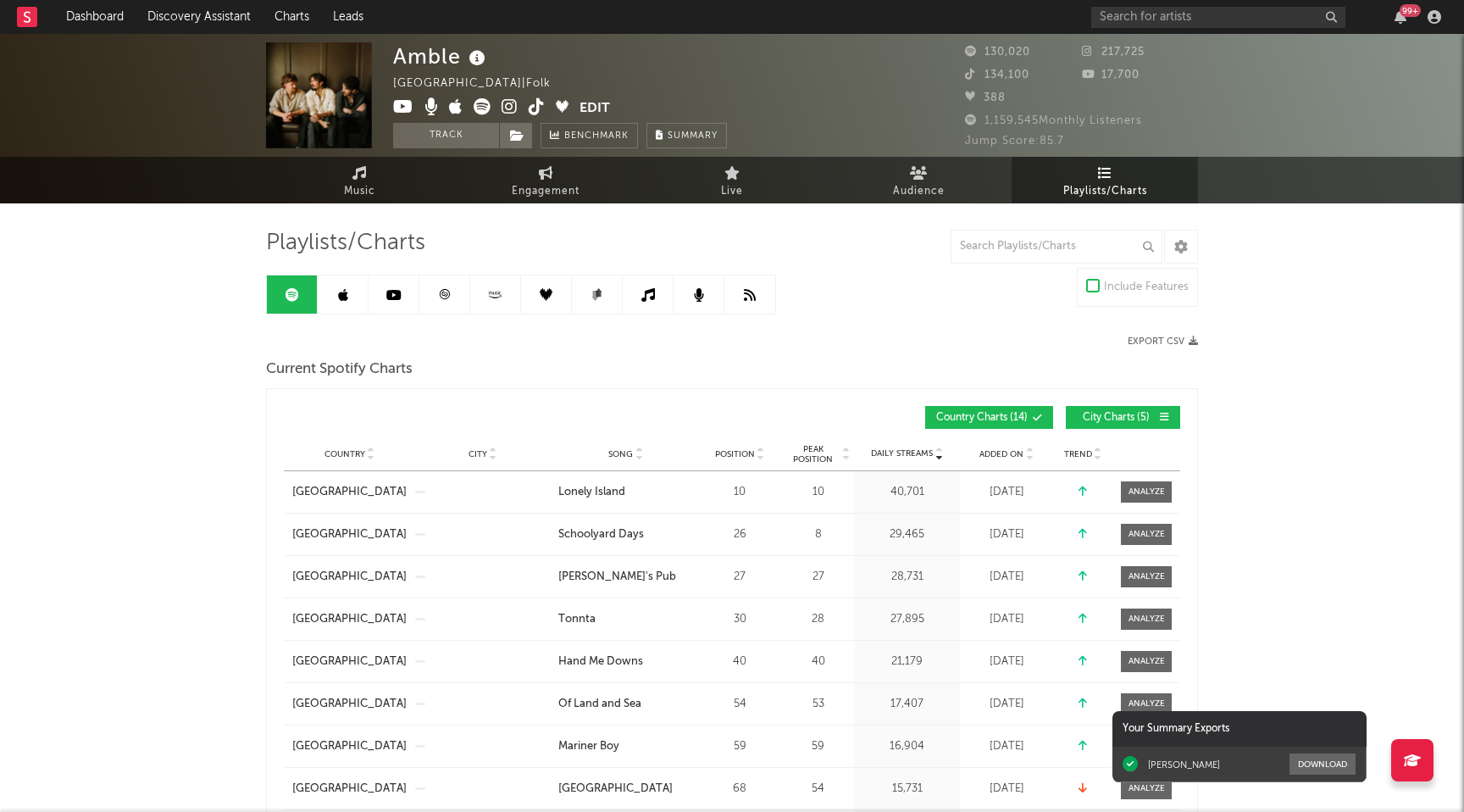
click at [504, 105] on icon at bounding box center [509, 107] width 16 height 17
